Goal: Task Accomplishment & Management: Use online tool/utility

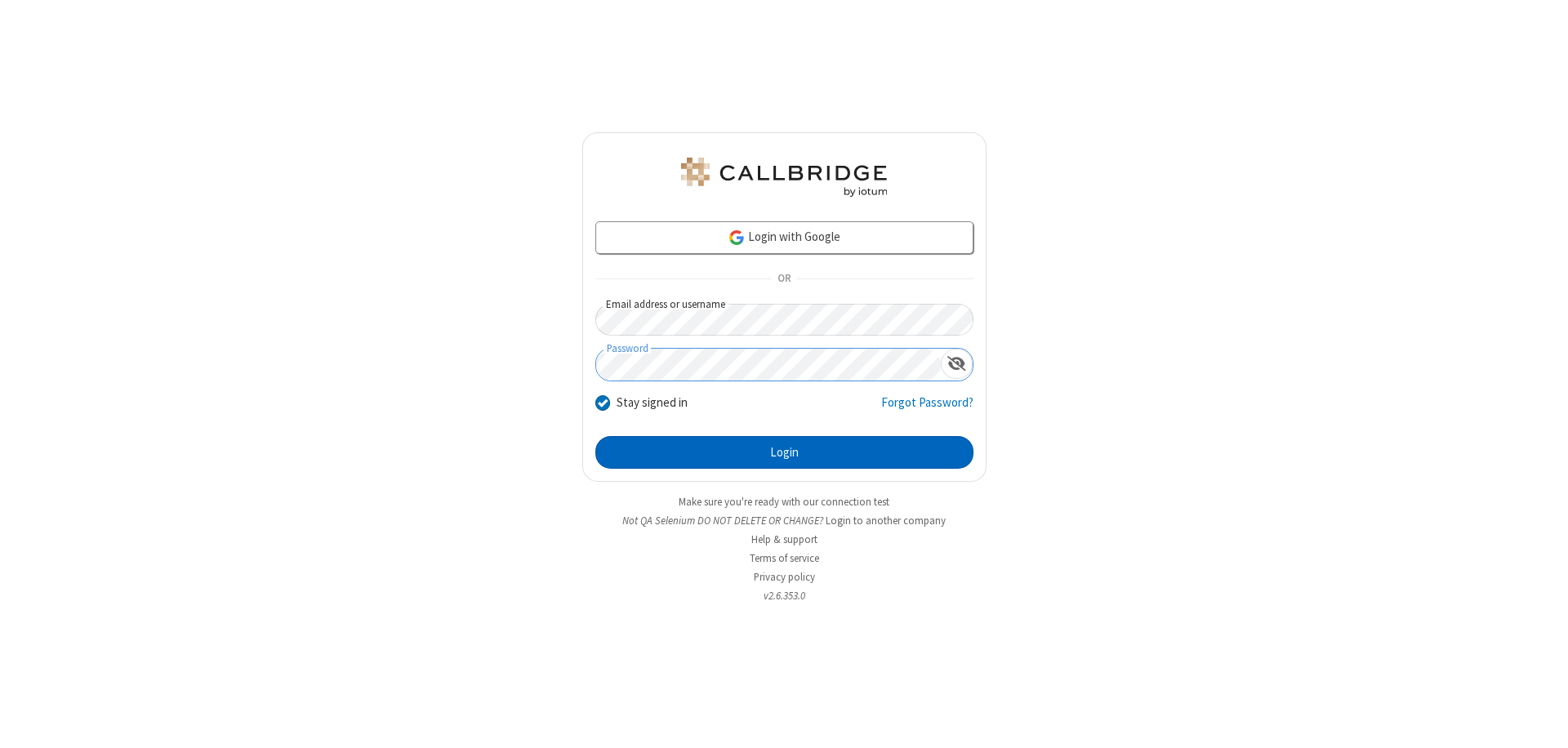
click at [784, 453] on button "Login" at bounding box center [784, 452] width 378 height 32
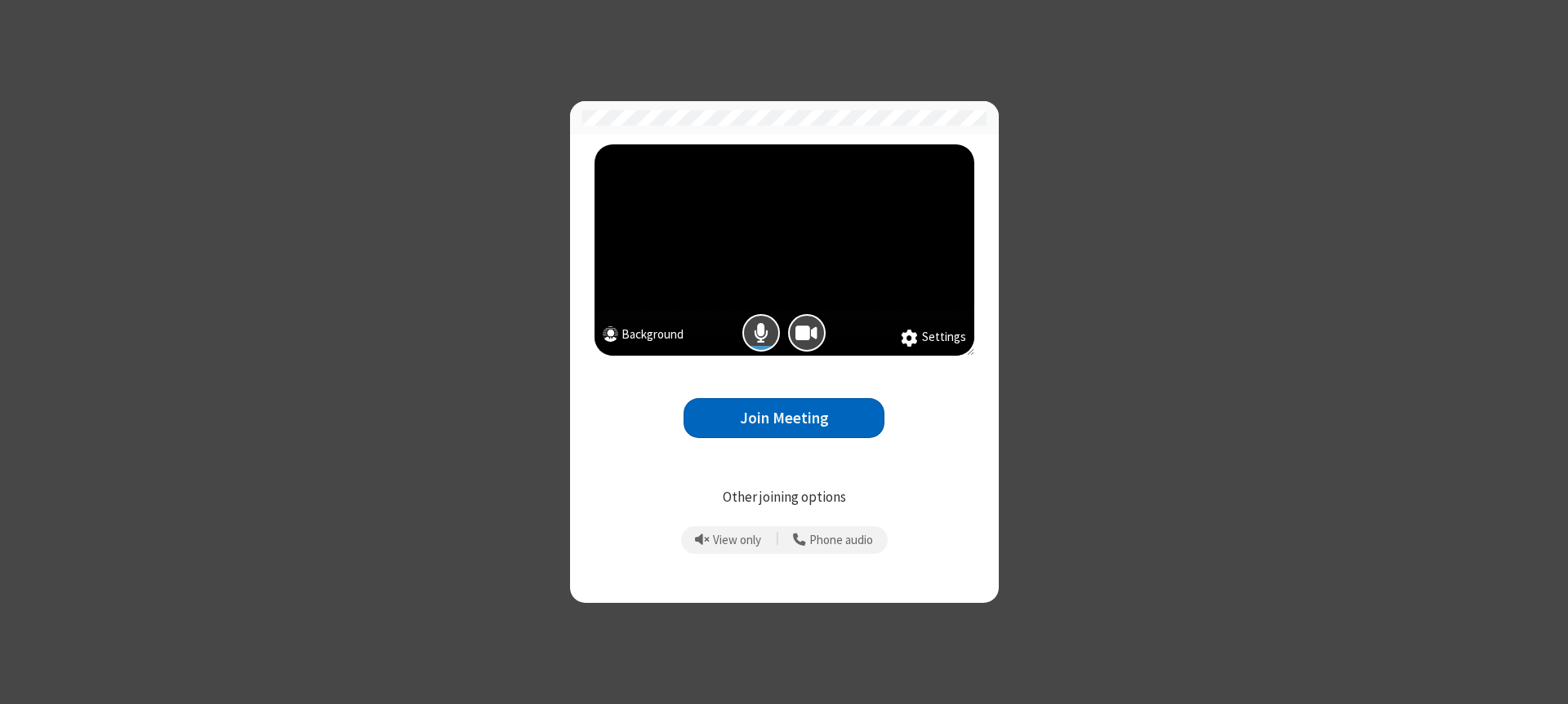
click at [784, 418] on button "Join Meeting" at bounding box center [784, 418] width 201 height 40
